Goal: Task Accomplishment & Management: Manage account settings

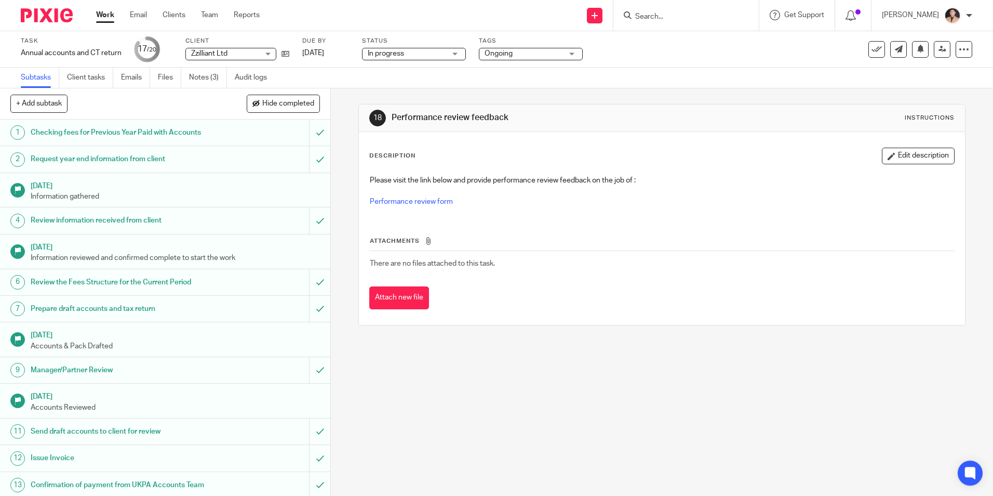
click at [110, 15] on link "Work" at bounding box center [105, 15] width 18 height 10
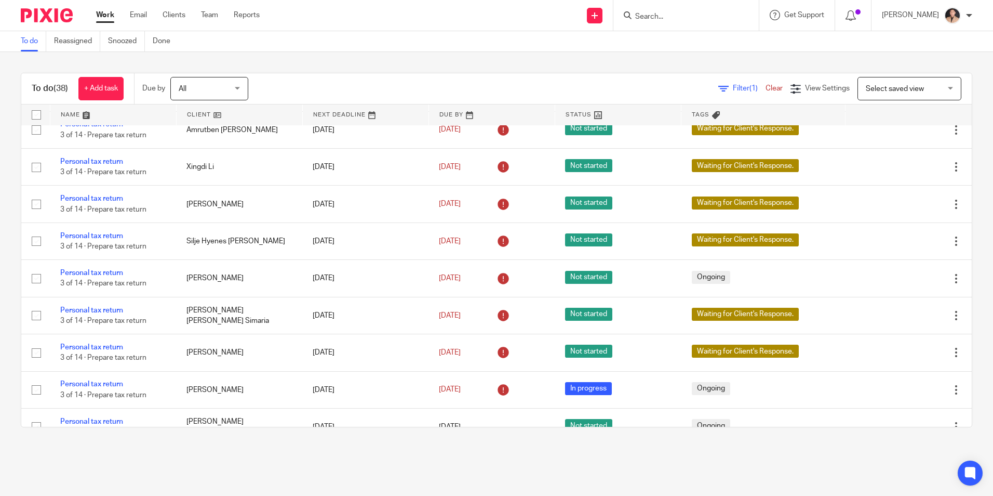
scroll to position [831, 0]
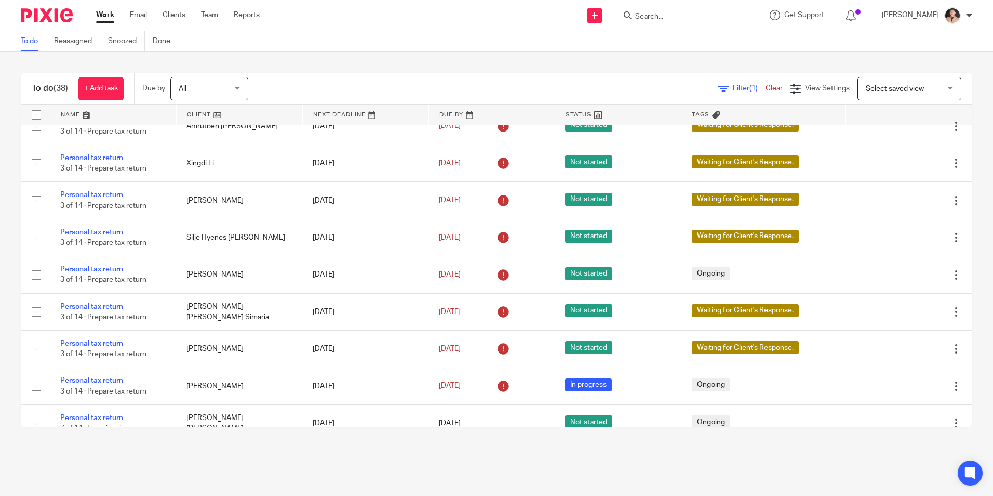
drag, startPoint x: 219, startPoint y: 88, endPoint x: 220, endPoint y: 104, distance: 16.1
click at [219, 88] on span "All" at bounding box center [206, 88] width 55 height 22
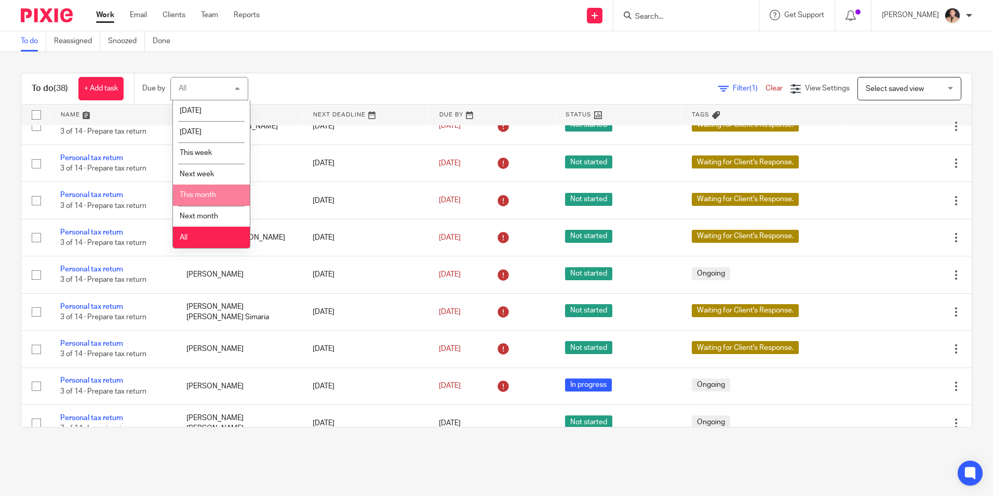
click at [206, 190] on li "This month" at bounding box center [211, 194] width 77 height 21
